Goal: Task Accomplishment & Management: Manage account settings

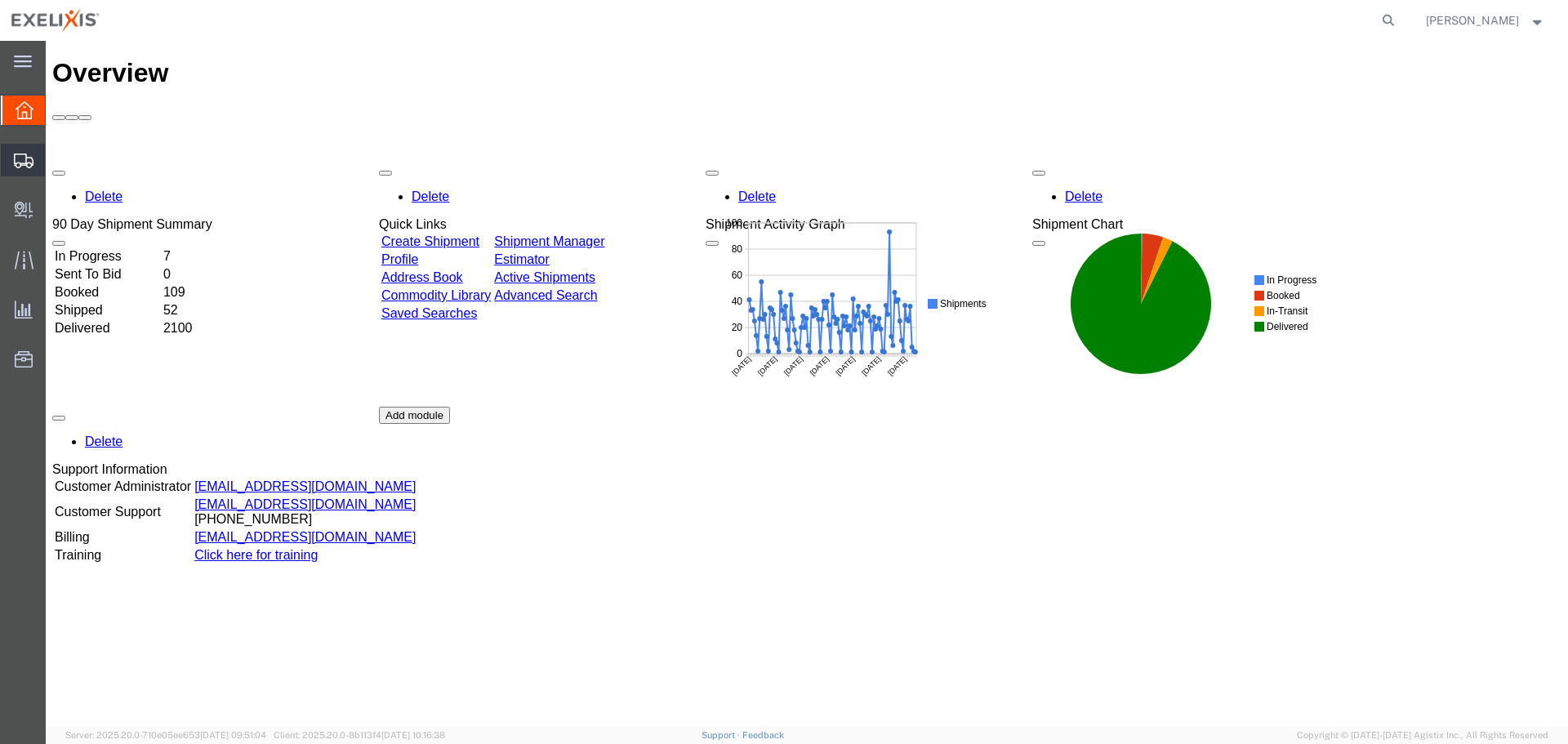
click at [0, 0] on span "Create Shipment" at bounding box center [0, 0] width 0 height 0
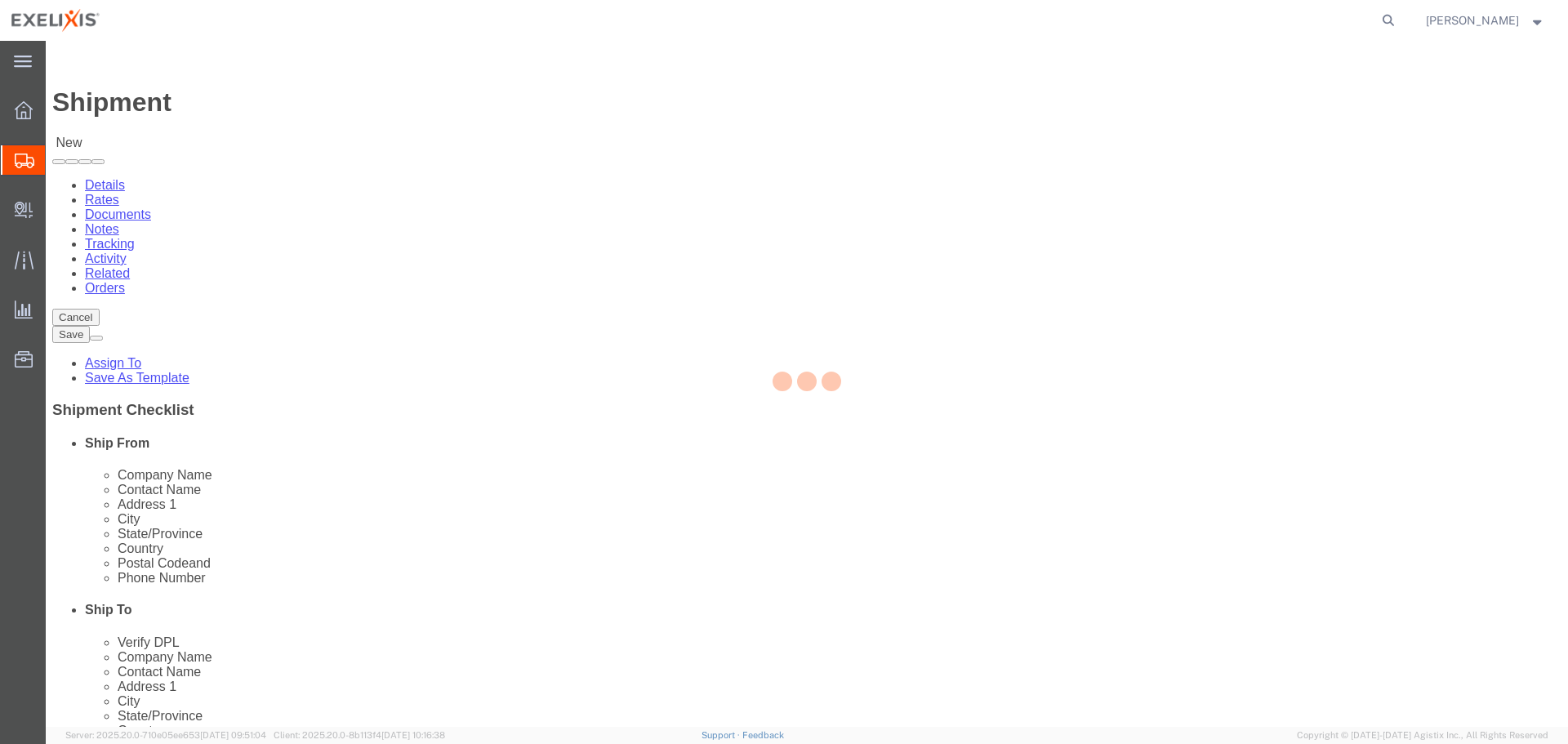
select select
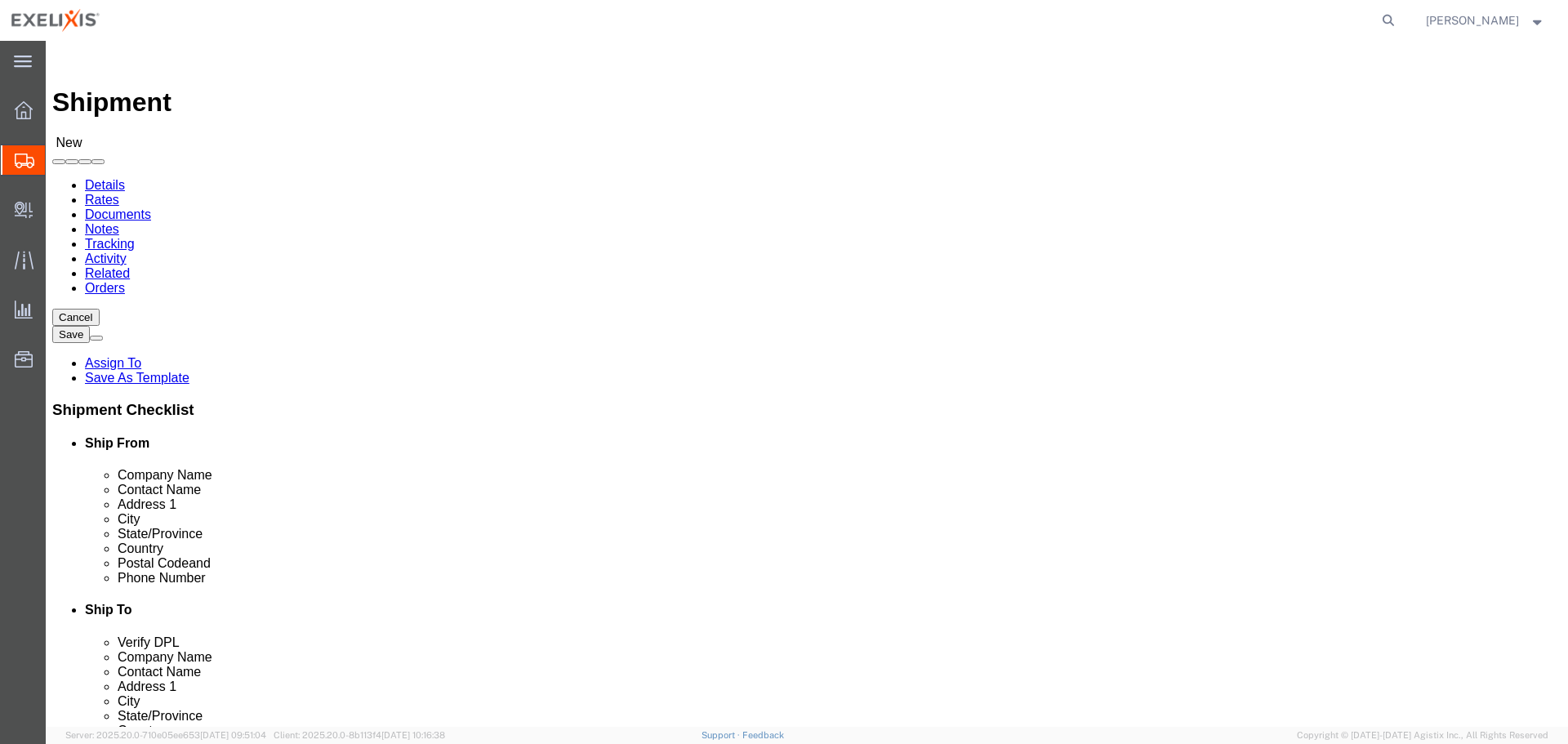
click span "State/Province"
click span "Pickup Open Date and Time"
click span "Number"
click h4 "Package Information"
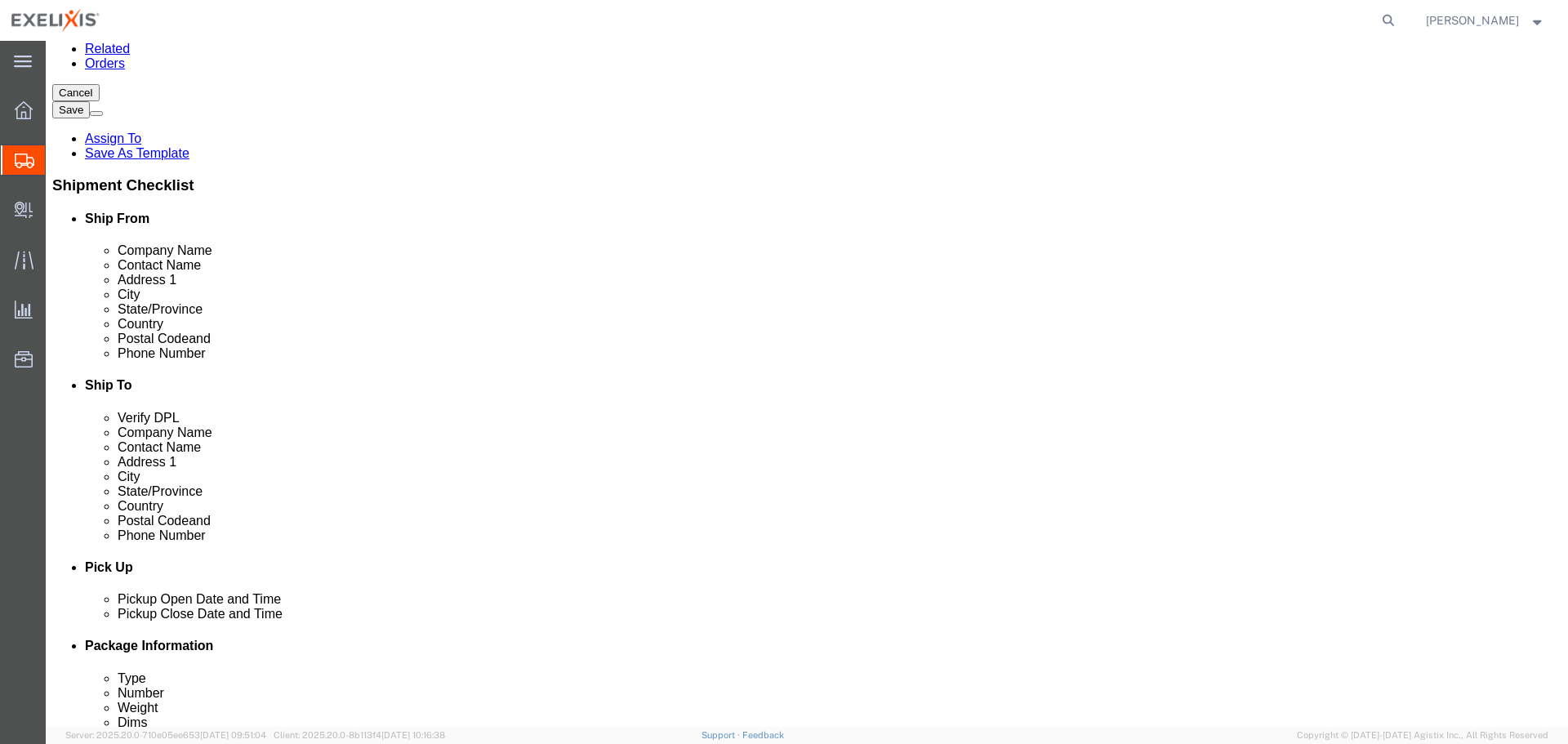
scroll to position [245, 0]
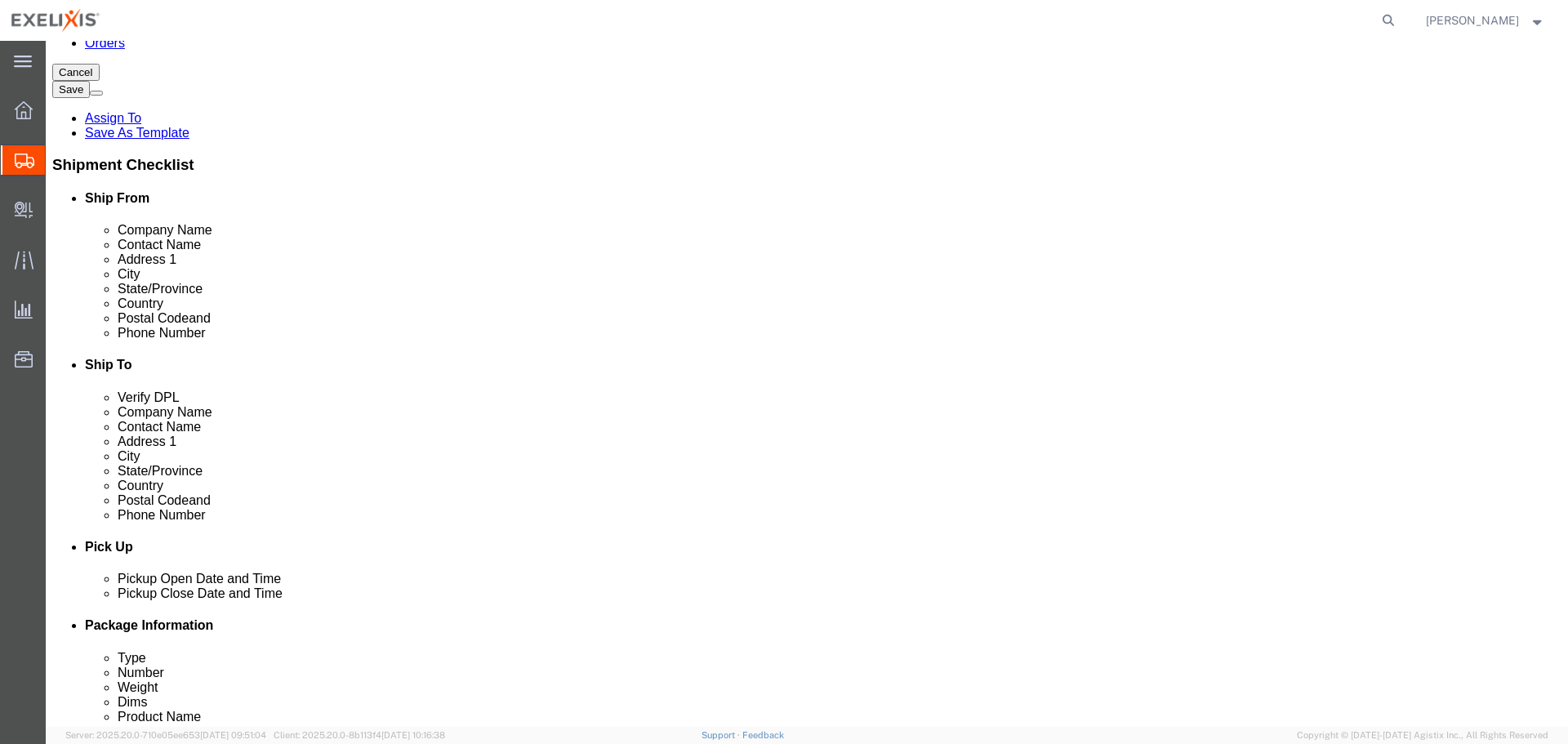
click button "Rate Shipment"
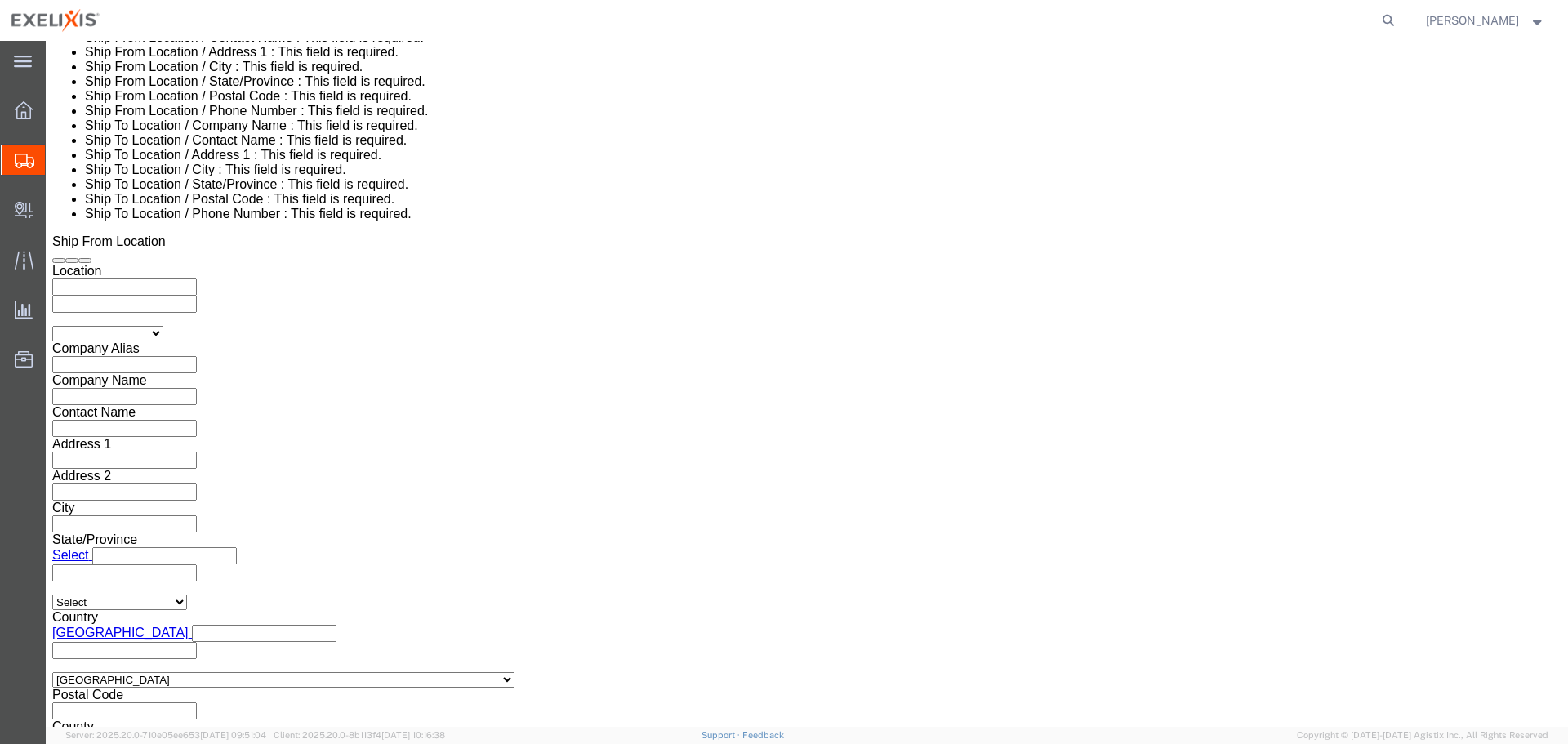
scroll to position [1307, 0]
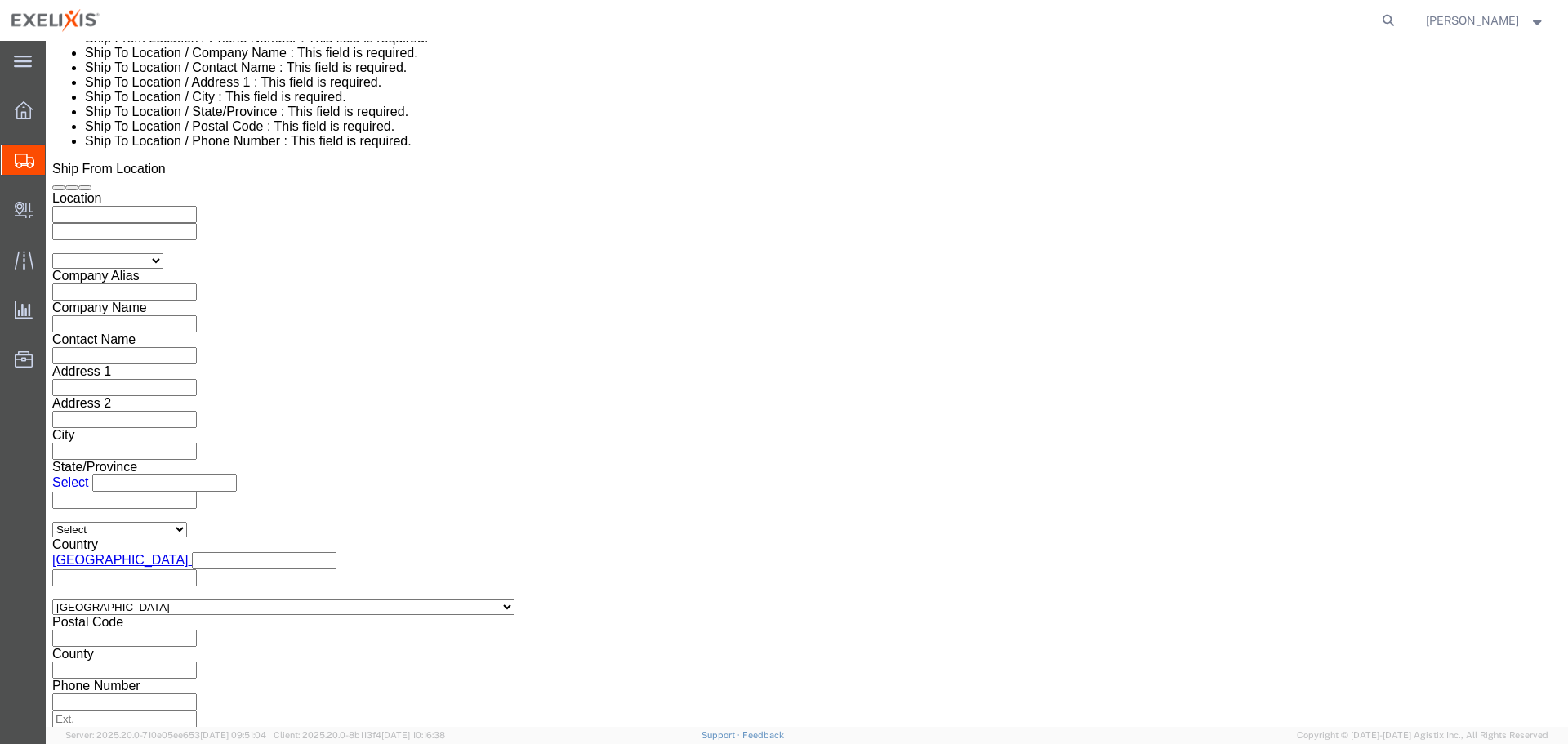
click button "Rate Shipment"
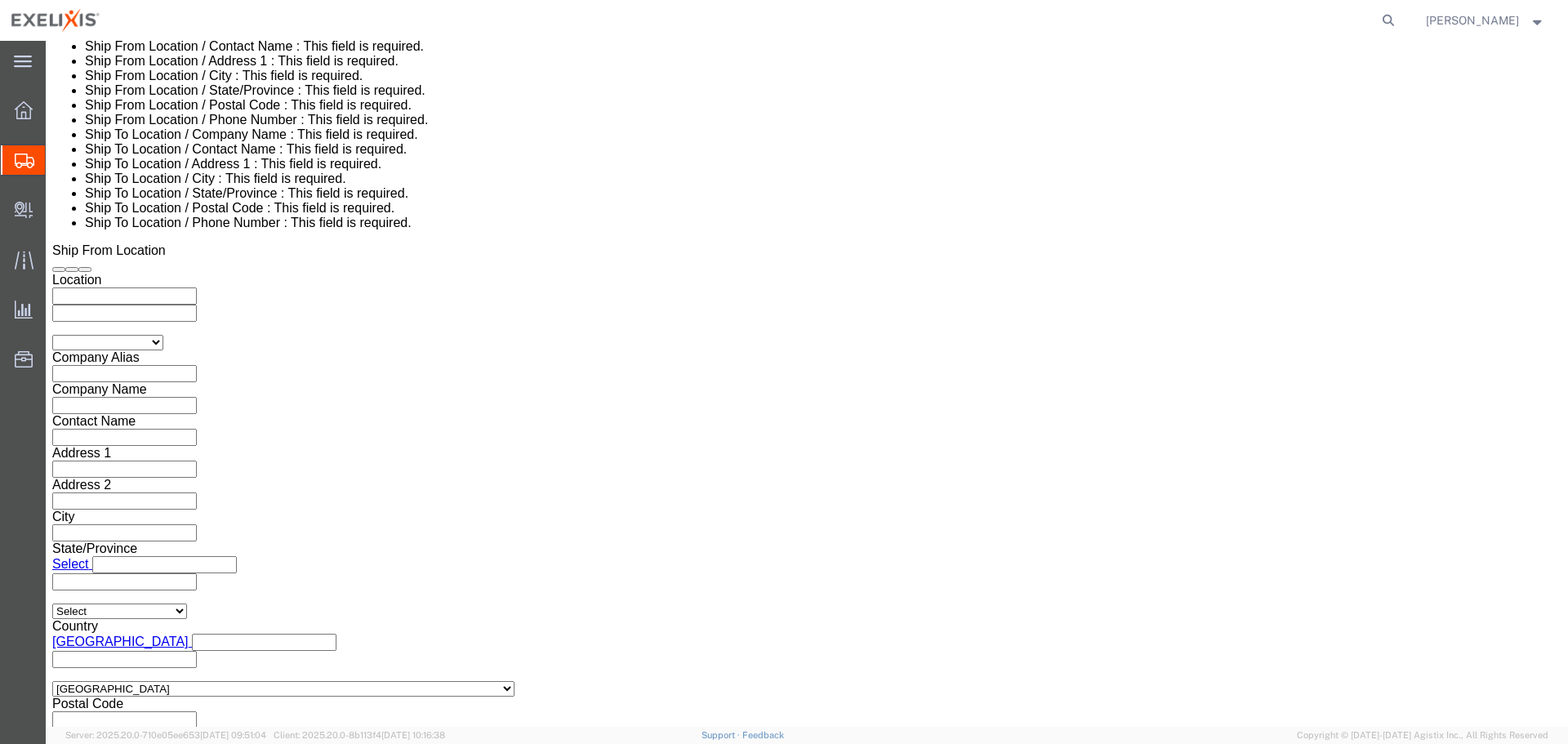
scroll to position [1338, 0]
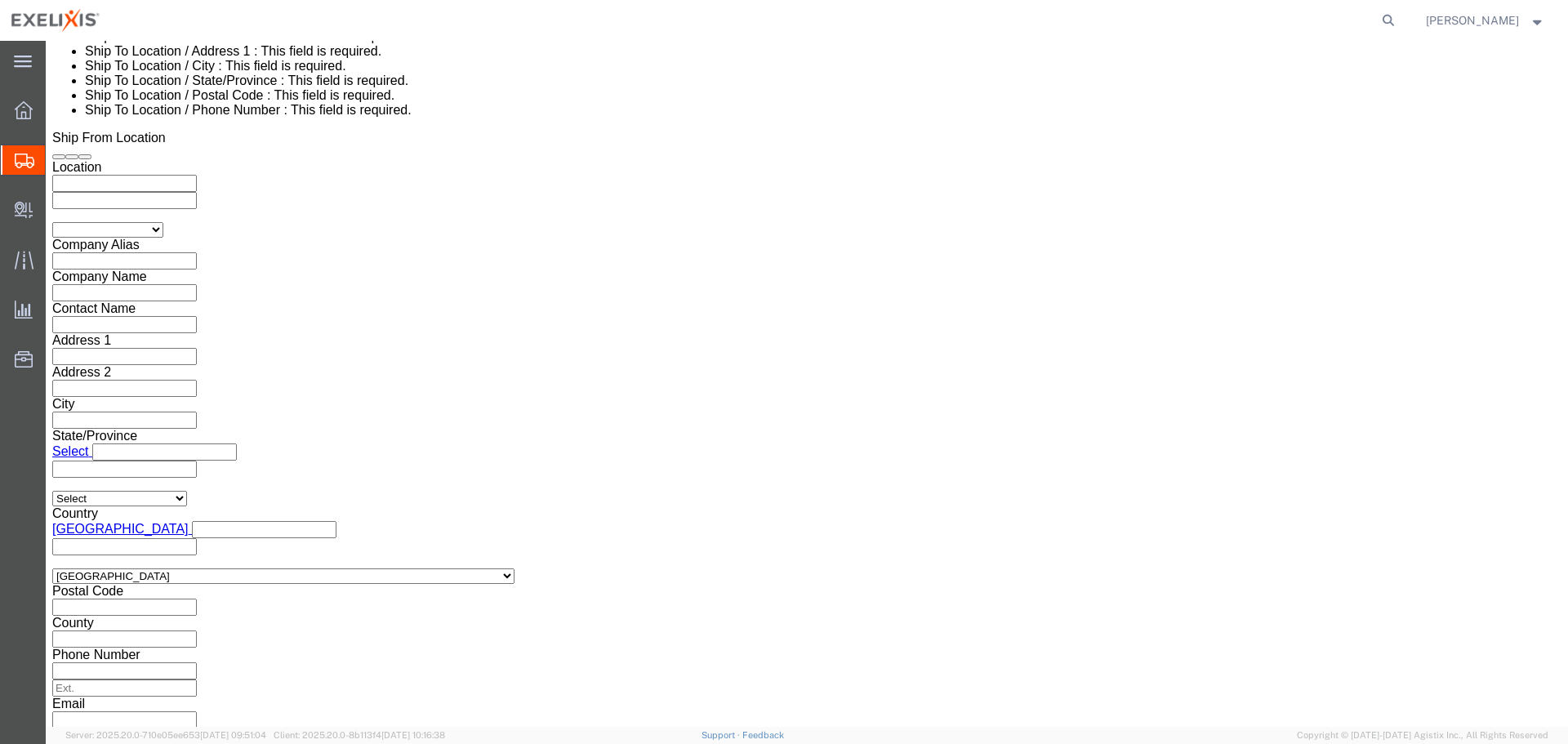
click button "Continue"
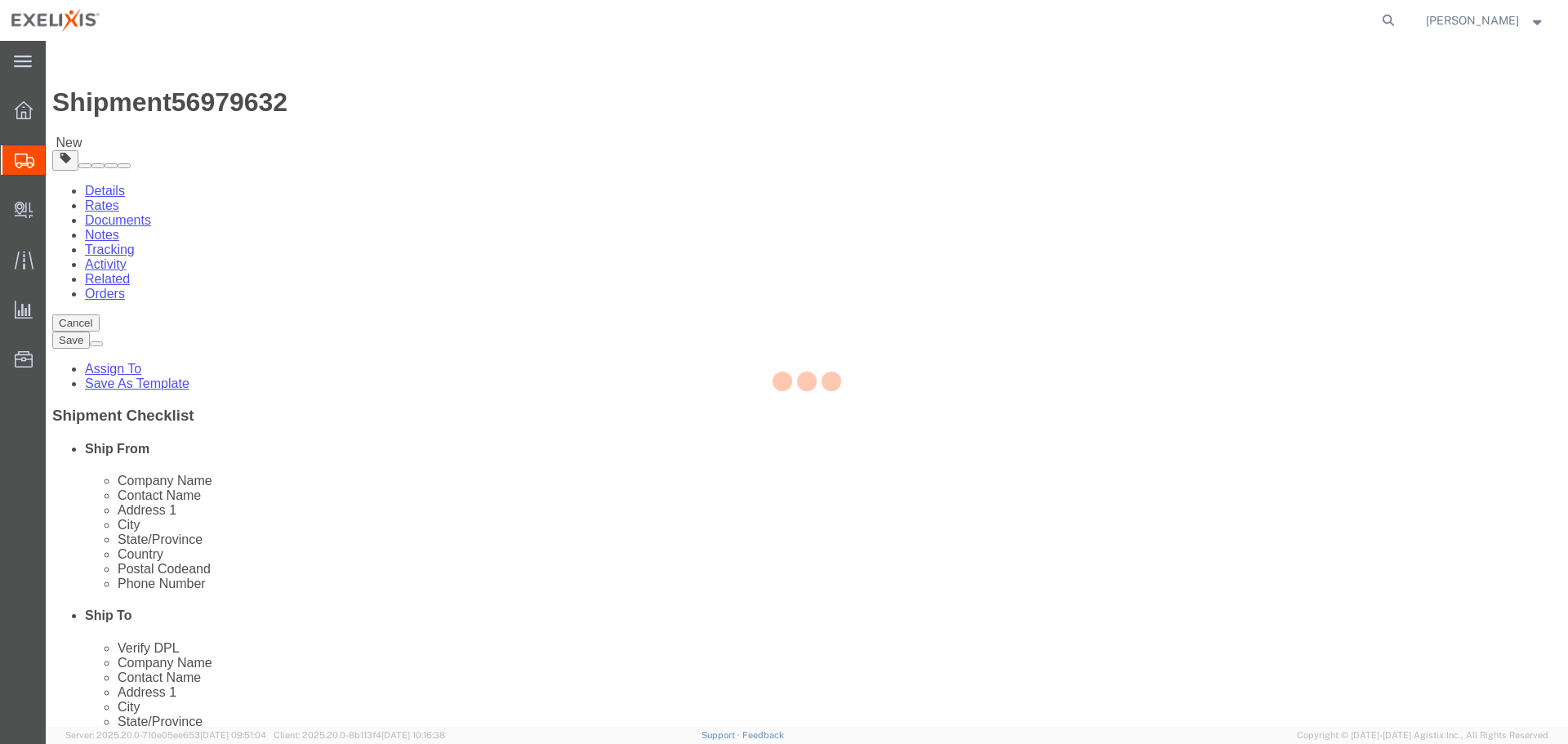
select select "CBOX"
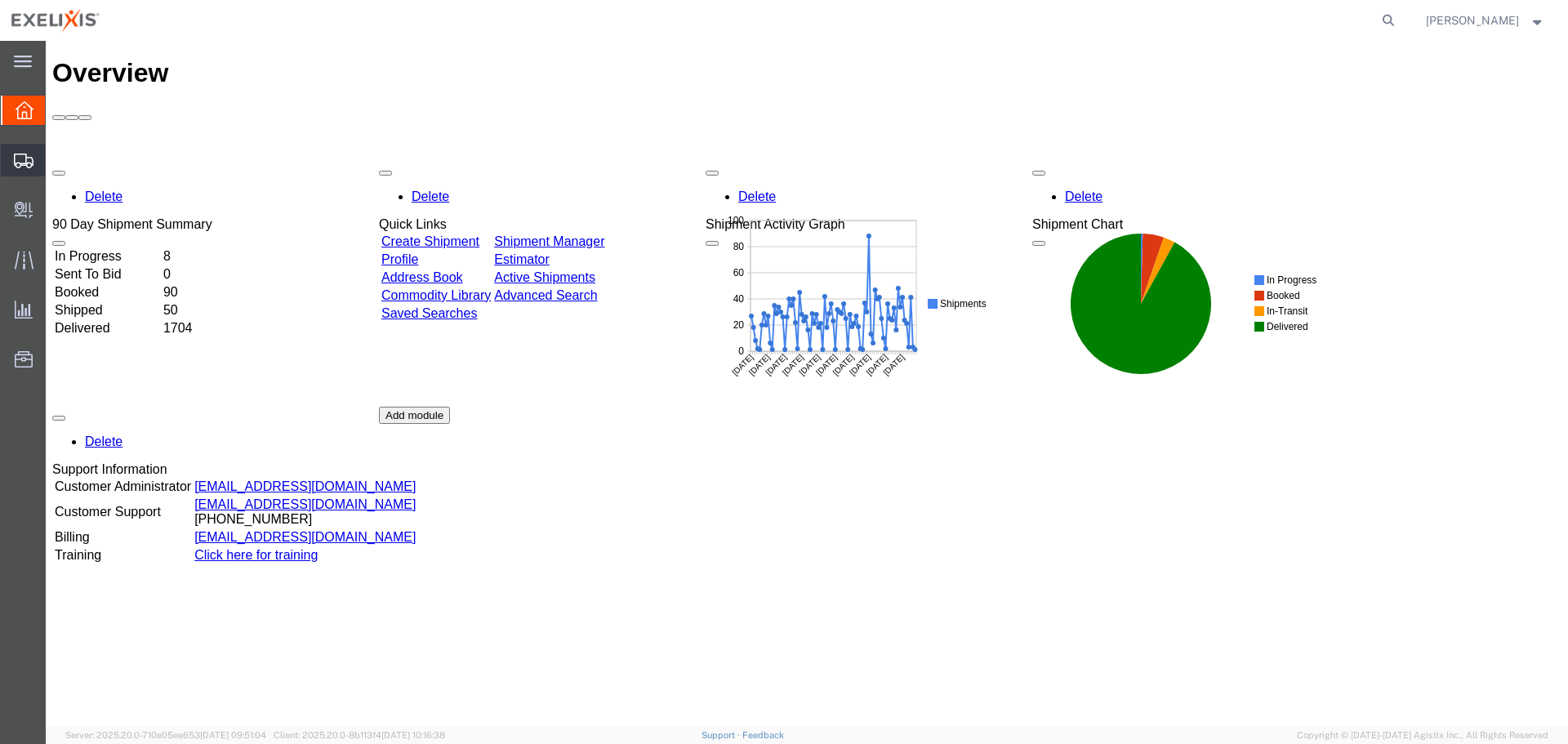
click at [0, 0] on span "Shipment Manager" at bounding box center [0, 0] width 0 height 0
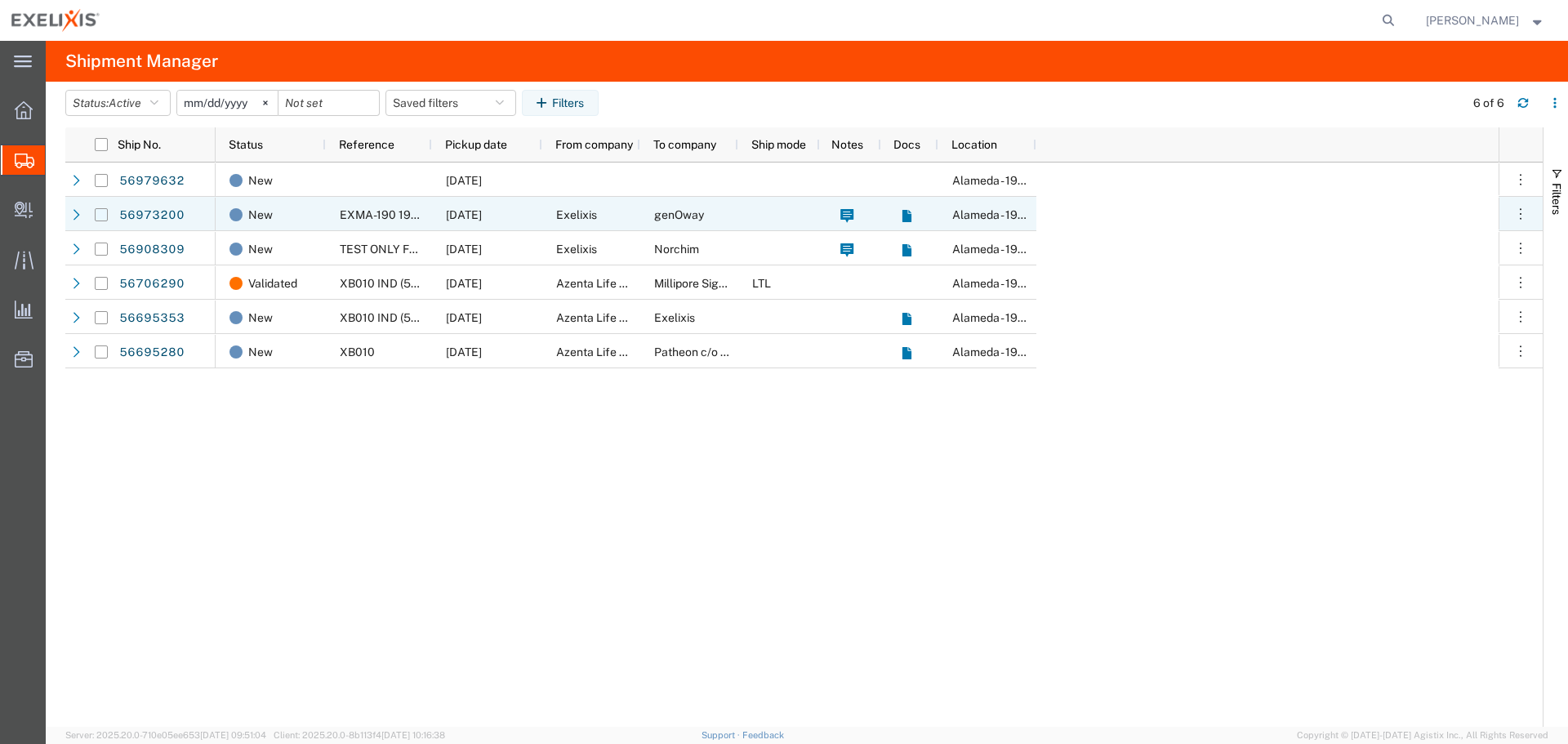
click at [101, 217] on input "Press Space to toggle row selection (unchecked)" at bounding box center [101, 214] width 13 height 13
checkbox input "true"
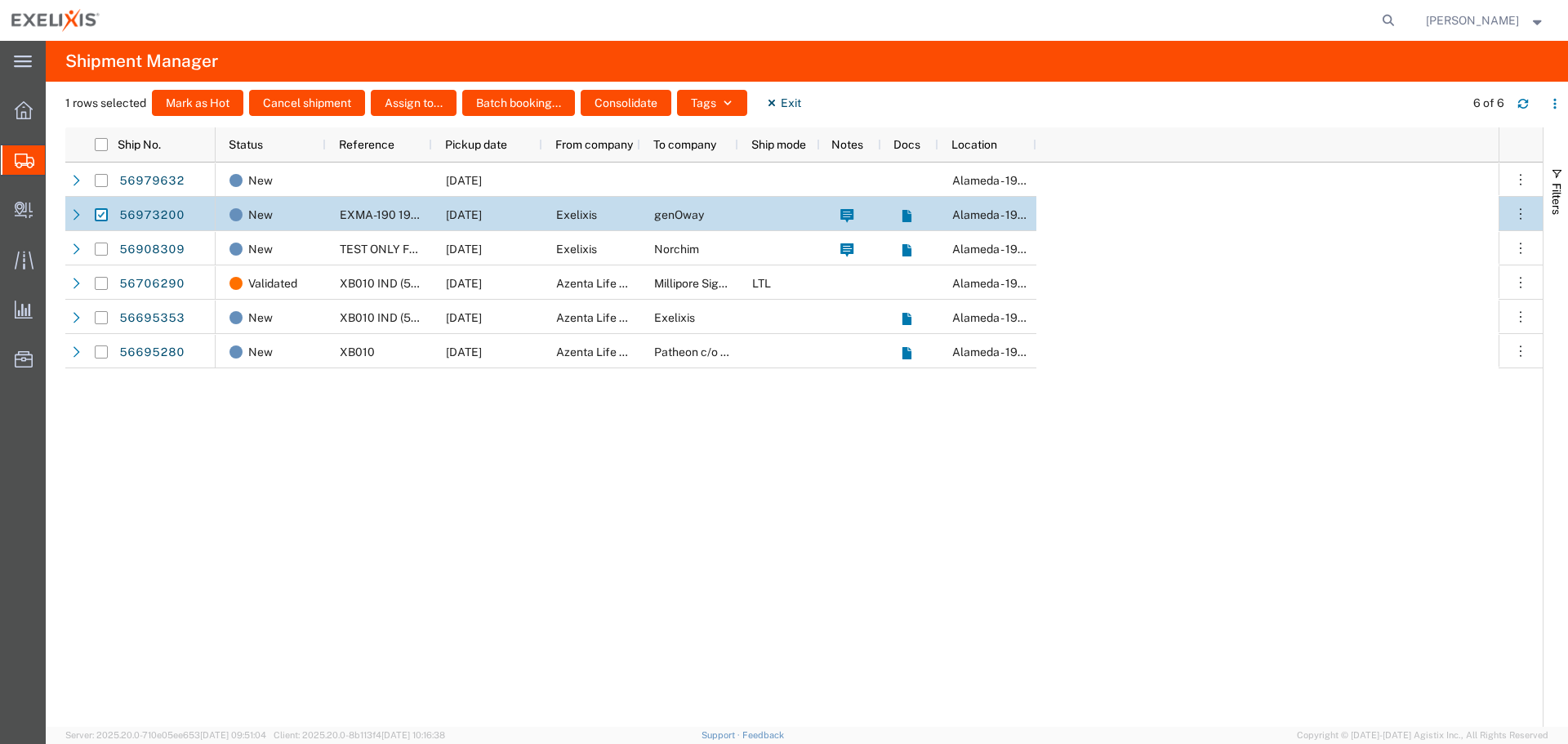
click at [365, 214] on span "EXMA-190 194 202" at bounding box center [391, 214] width 102 height 13
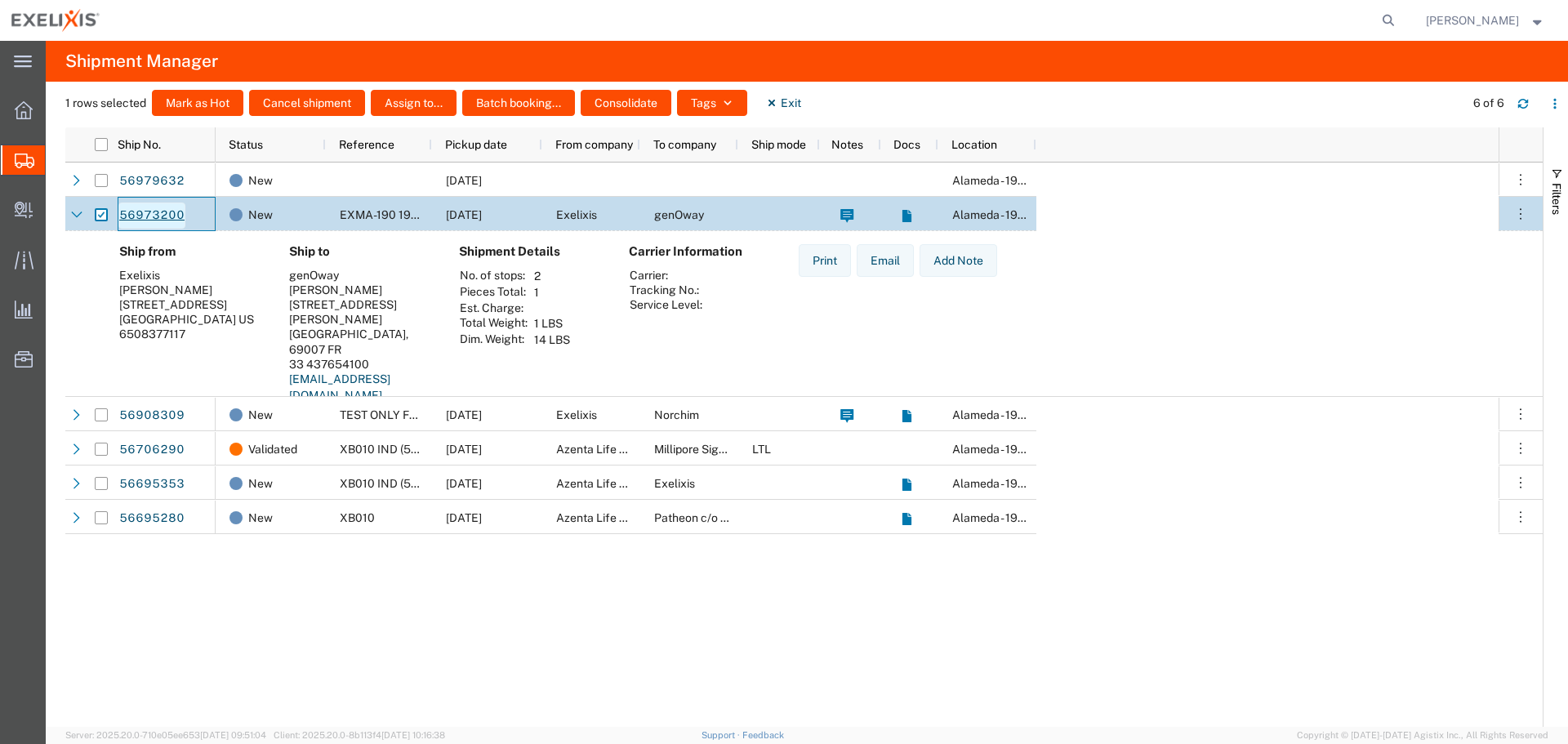
click at [177, 215] on link "56973200" at bounding box center [152, 215] width 67 height 26
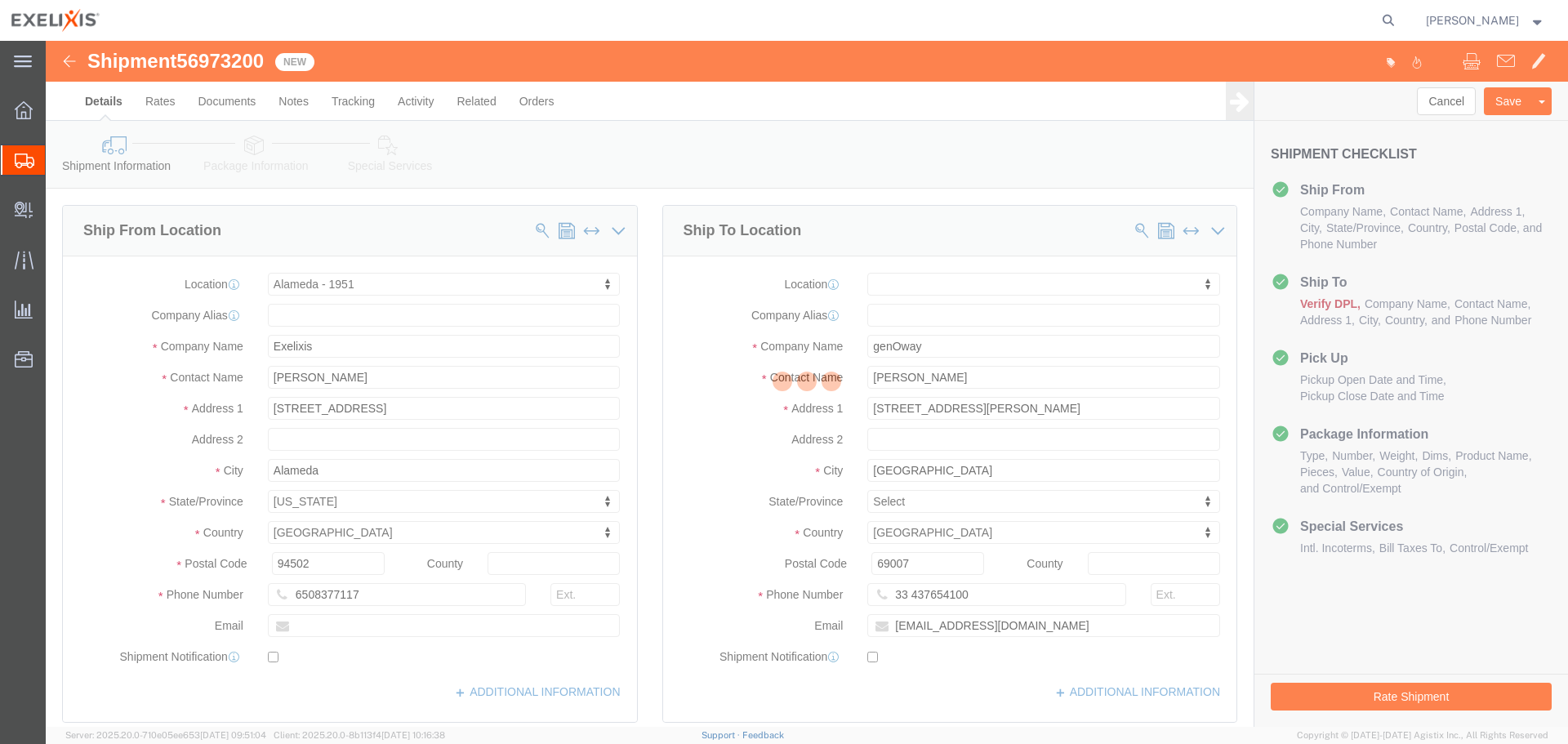
select select "65151"
select select
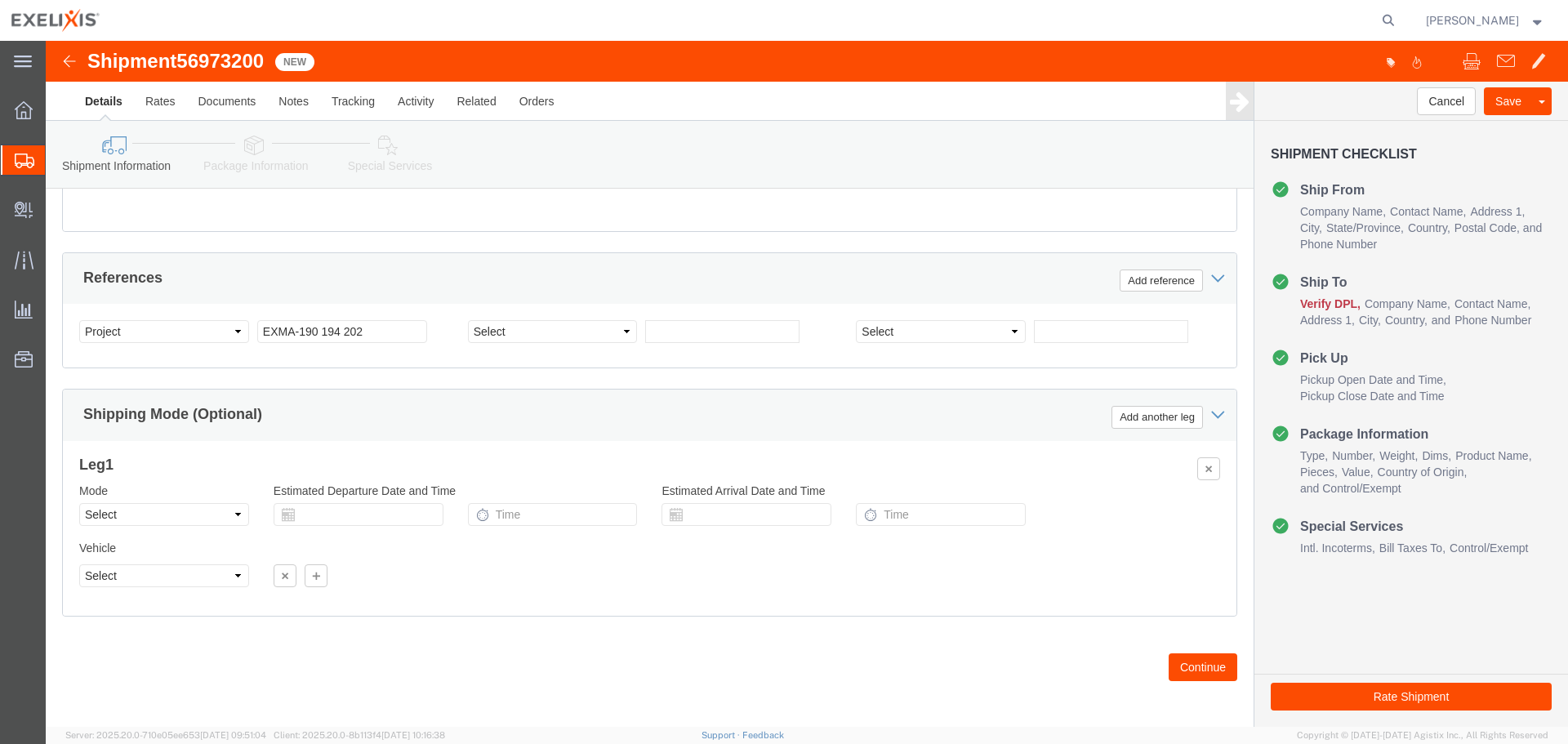
scroll to position [977, 0]
click button "Continue"
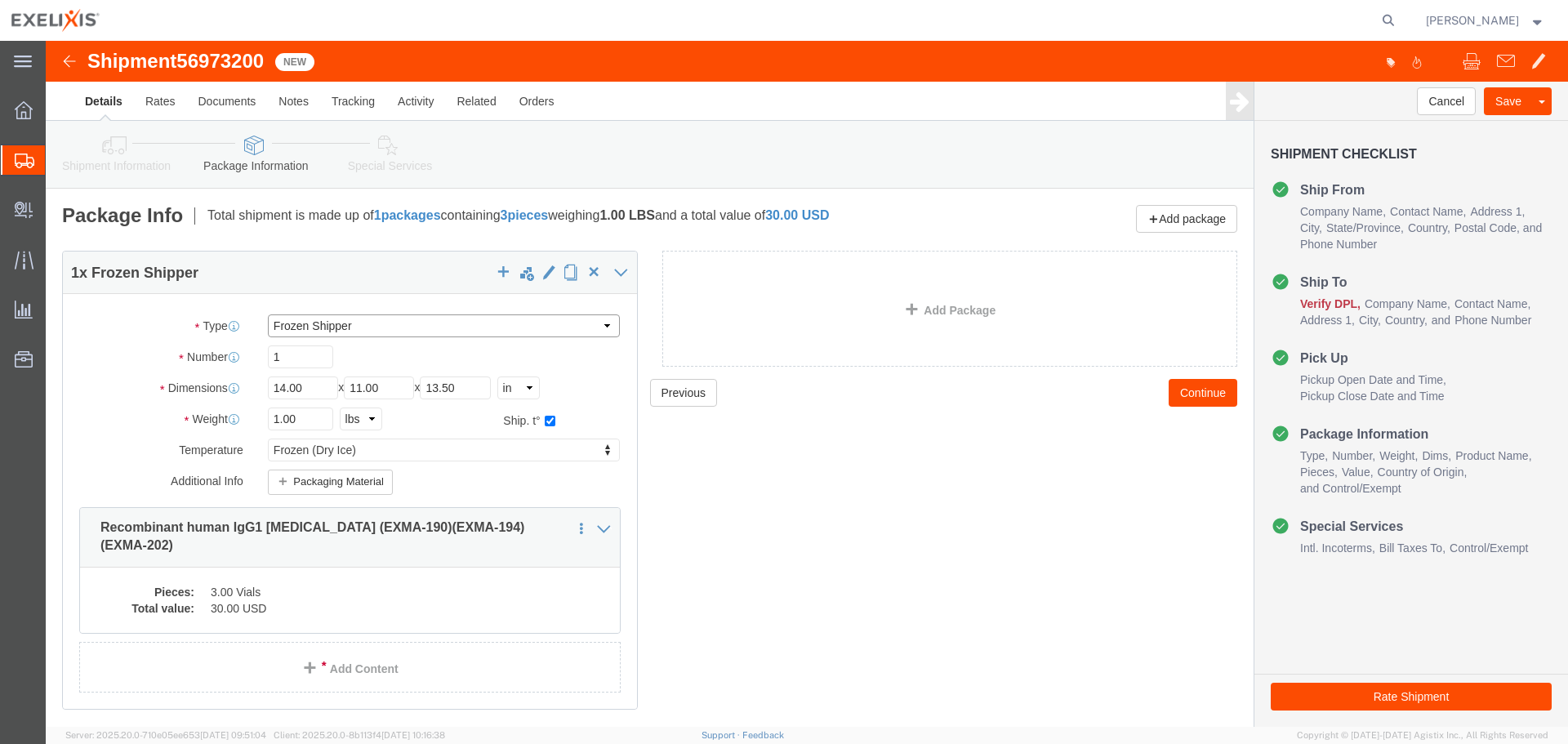
click select "Select BCK Boxes BIOSYSTEM I BIOSYSTEM II BIOSYSTEM III Bale(s) Basket(s) Bolt(…"
click div "Previous Continue"
click select "Select BCK Boxes BIOSYSTEM I BIOSYSTEM II BIOSYSTEM III Bale(s) Basket(s) Bolt(…"
click div "Previous Continue"
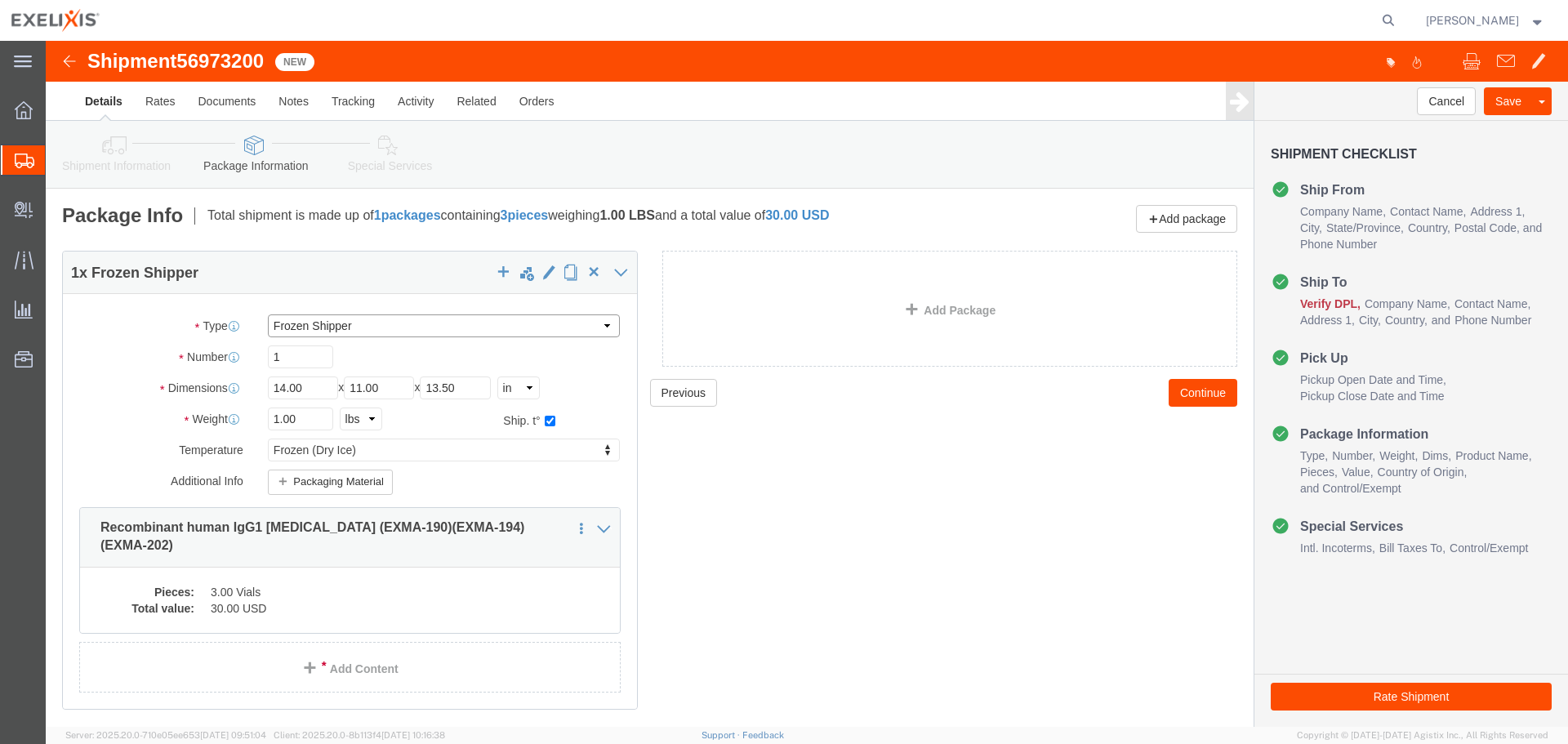
click select "Select BCK Boxes BIOSYSTEM I BIOSYSTEM II BIOSYSTEM III Bale(s) Basket(s) Bolt(…"
click div "Previous Continue"
click select "Select BCK Boxes BIOSYSTEM I BIOSYSTEM II BIOSYSTEM III Bale(s) Basket(s) Bolt(…"
click div "Previous Continue"
